Goal: Navigation & Orientation: Find specific page/section

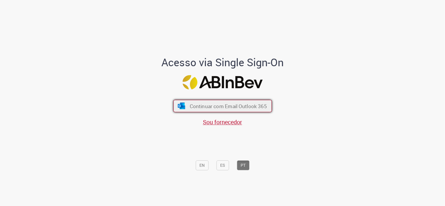
click at [234, 102] on button "Continuar com Email Outlook 365" at bounding box center [222, 105] width 99 height 12
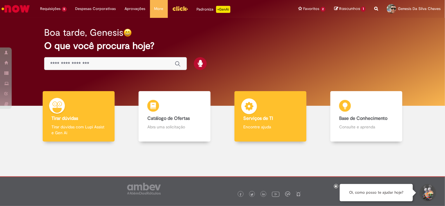
click at [265, 120] on b "Serviços de TI" at bounding box center [258, 118] width 30 height 6
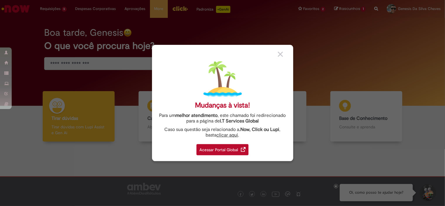
click at [233, 151] on div "Acessar Portal Global" at bounding box center [223, 149] width 52 height 11
